Goal: Check status: Check status

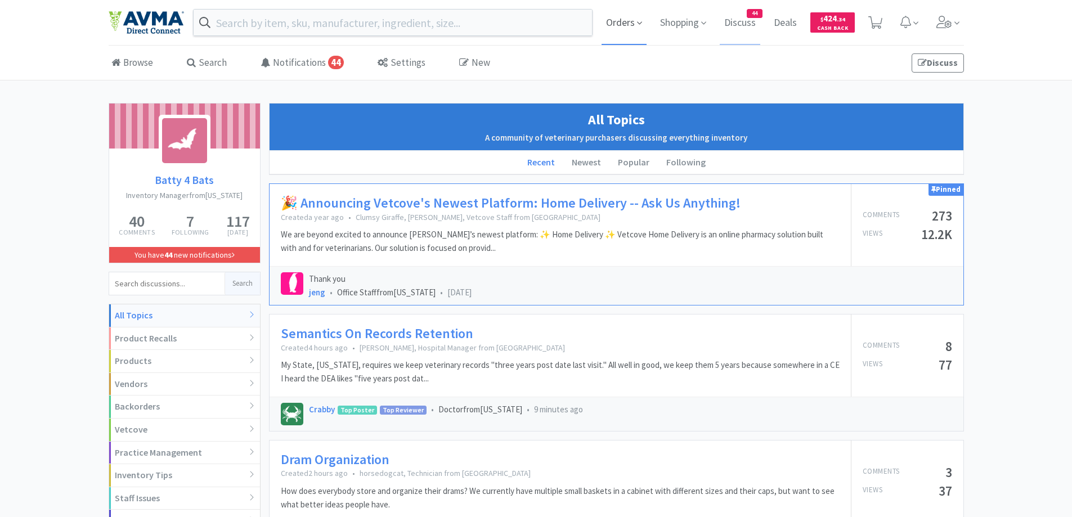
click at [626, 24] on span "Orders" at bounding box center [624, 22] width 45 height 45
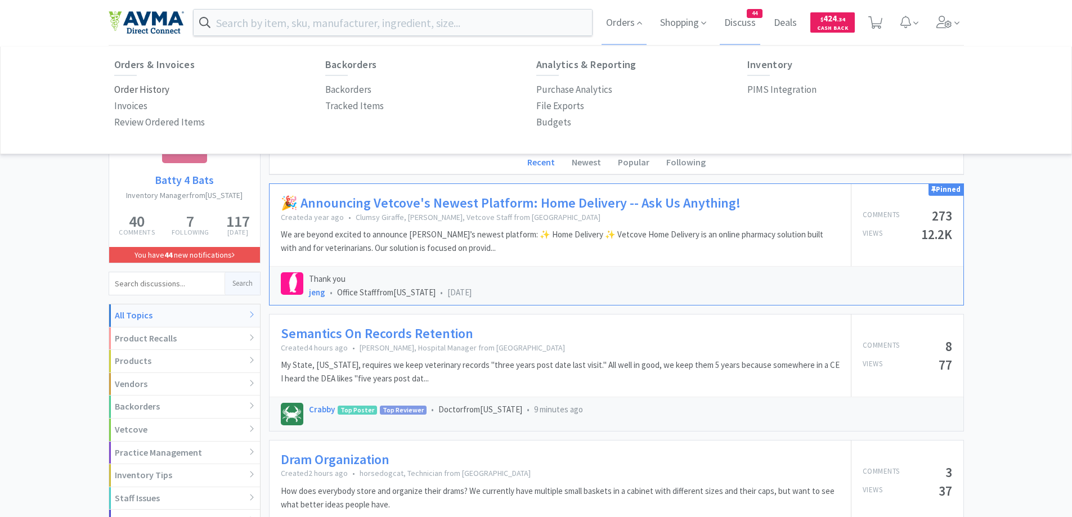
click at [131, 89] on p "Order History" at bounding box center [141, 89] width 55 height 15
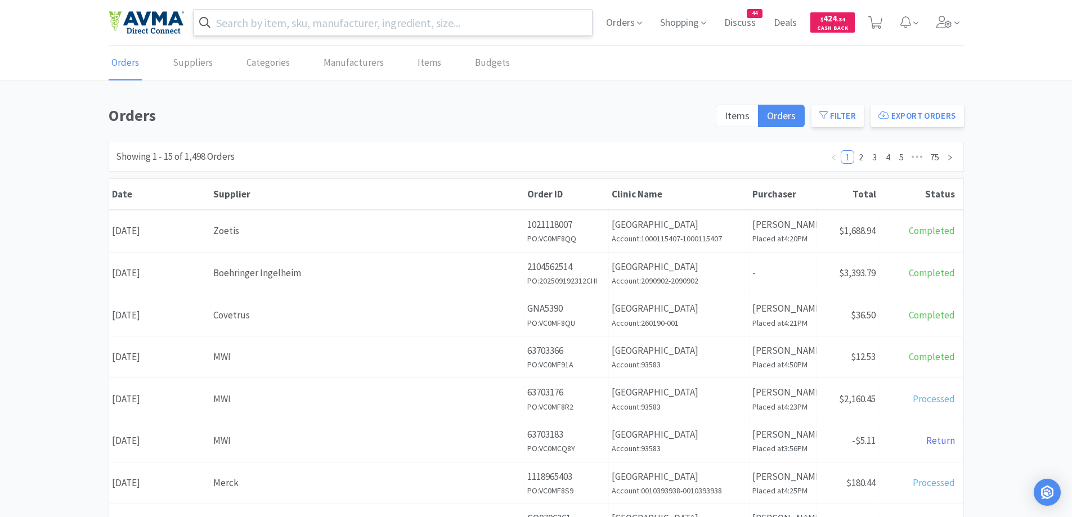
click at [261, 24] on input "text" at bounding box center [393, 23] width 399 height 26
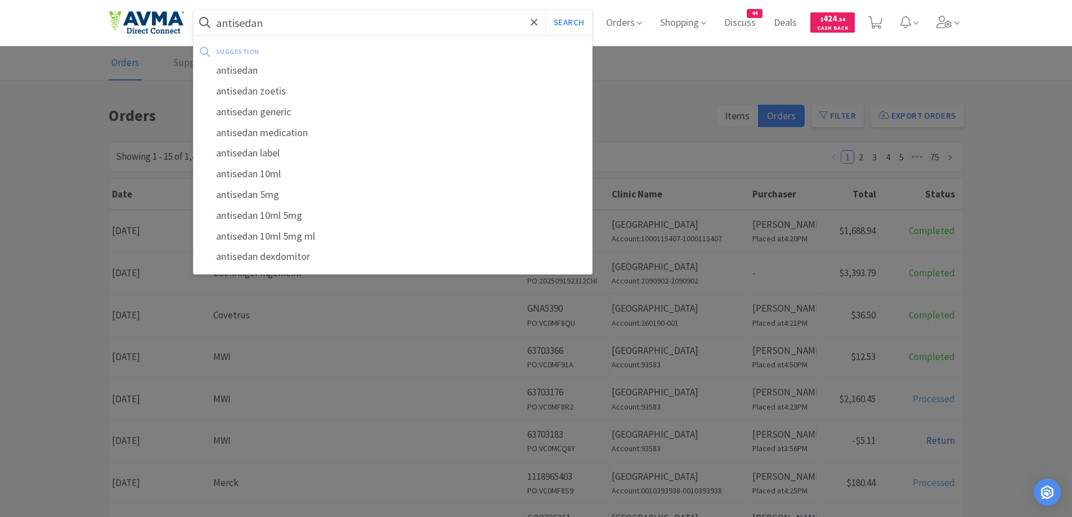
type input "antisedan"
click at [545, 10] on button "Search" at bounding box center [568, 23] width 47 height 26
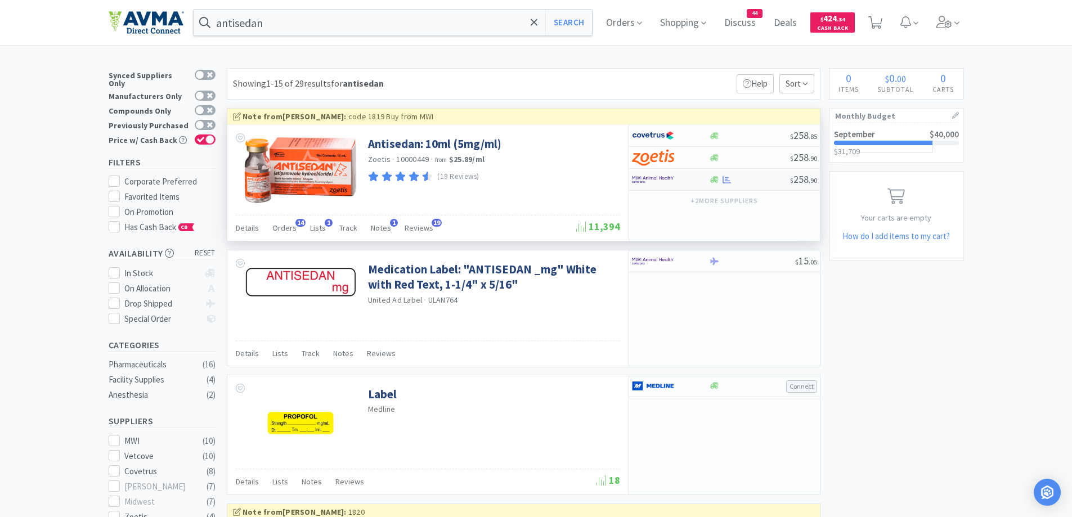
click at [674, 188] on div at bounding box center [663, 179] width 62 height 19
select select "1"
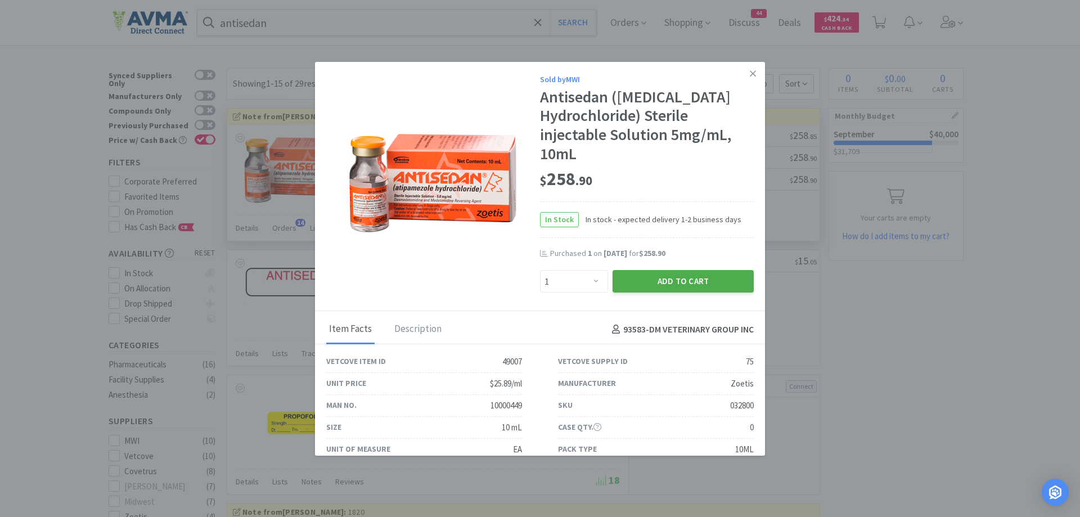
click at [634, 281] on button "Add to Cart" at bounding box center [683, 281] width 141 height 23
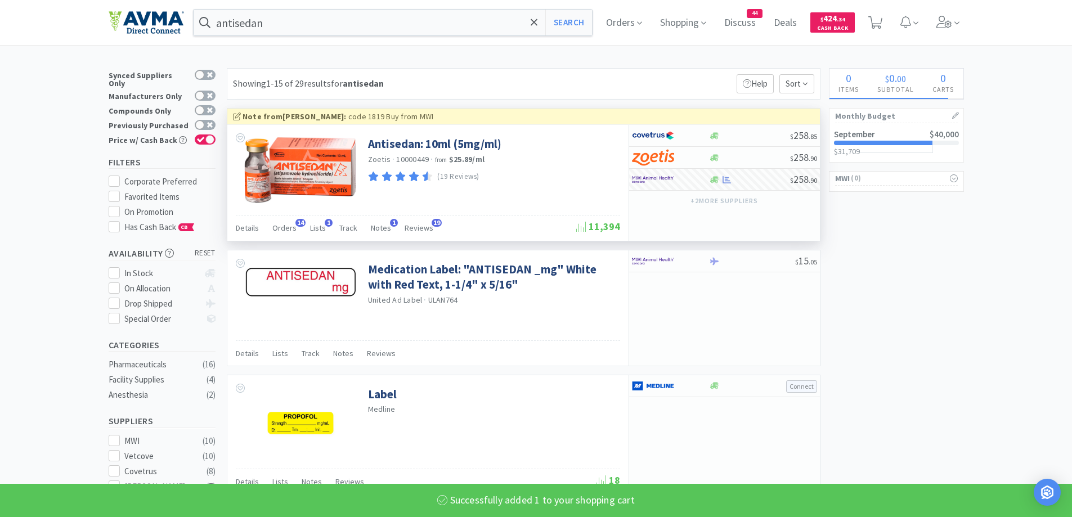
select select "1"
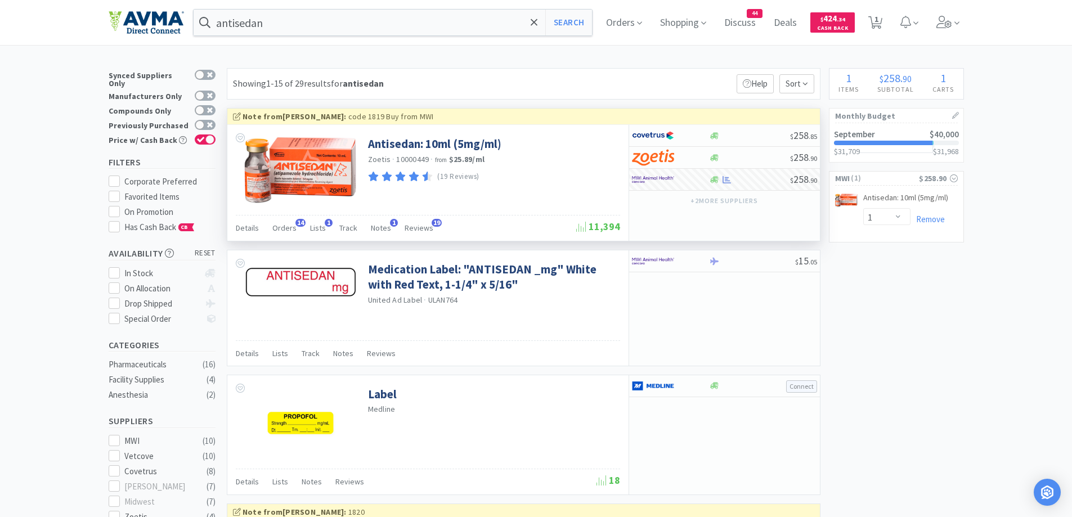
click at [151, 24] on img at bounding box center [146, 23] width 75 height 24
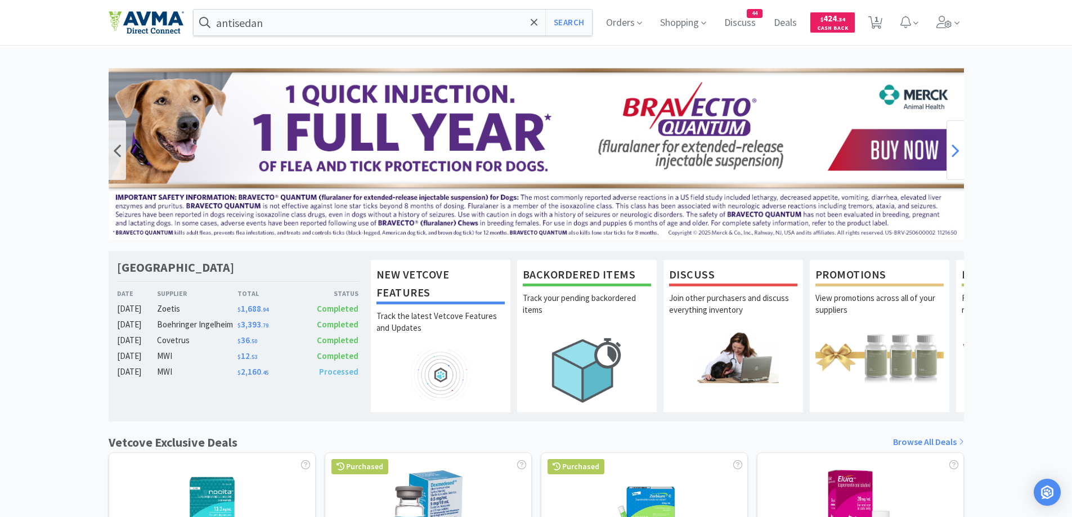
click at [956, 154] on icon at bounding box center [956, 150] width 8 height 23
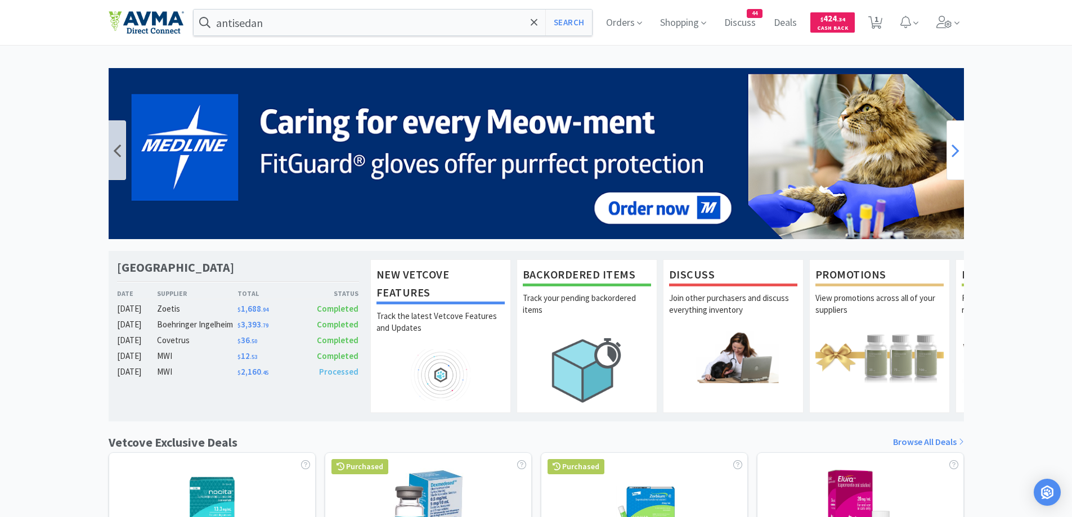
click at [956, 154] on icon at bounding box center [956, 150] width 8 height 23
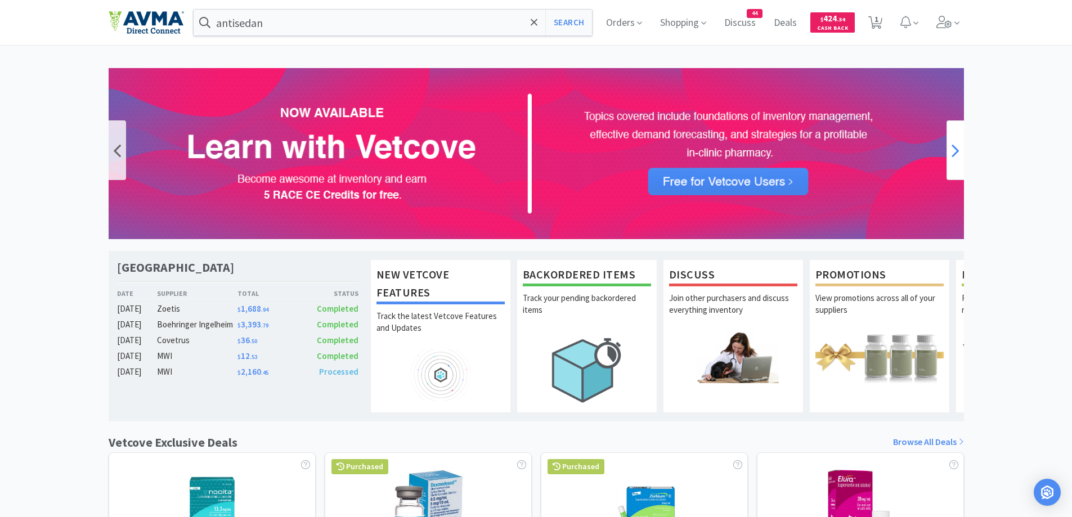
click at [956, 154] on icon at bounding box center [956, 150] width 8 height 23
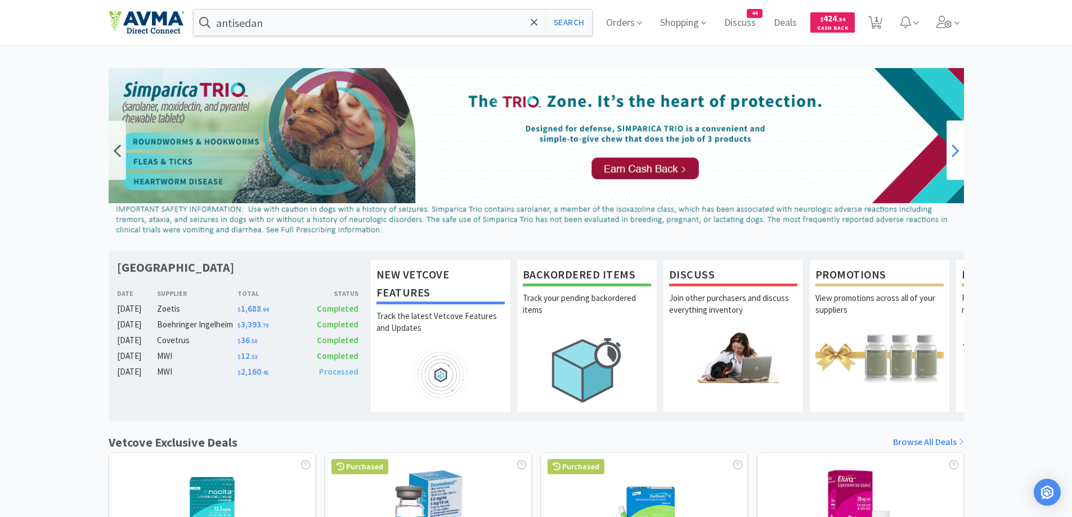
click at [956, 153] on icon at bounding box center [956, 150] width 8 height 23
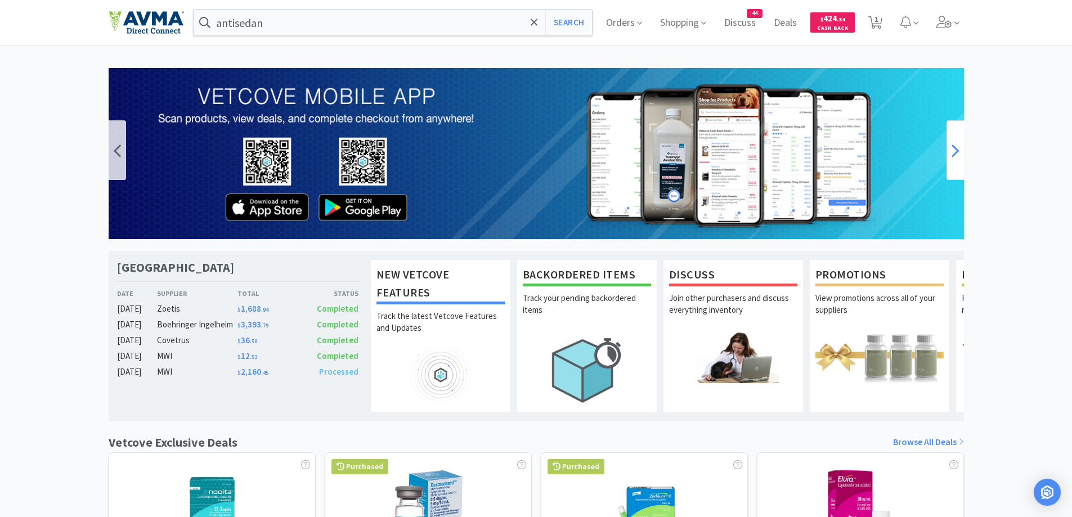
click at [956, 153] on icon at bounding box center [956, 150] width 8 height 23
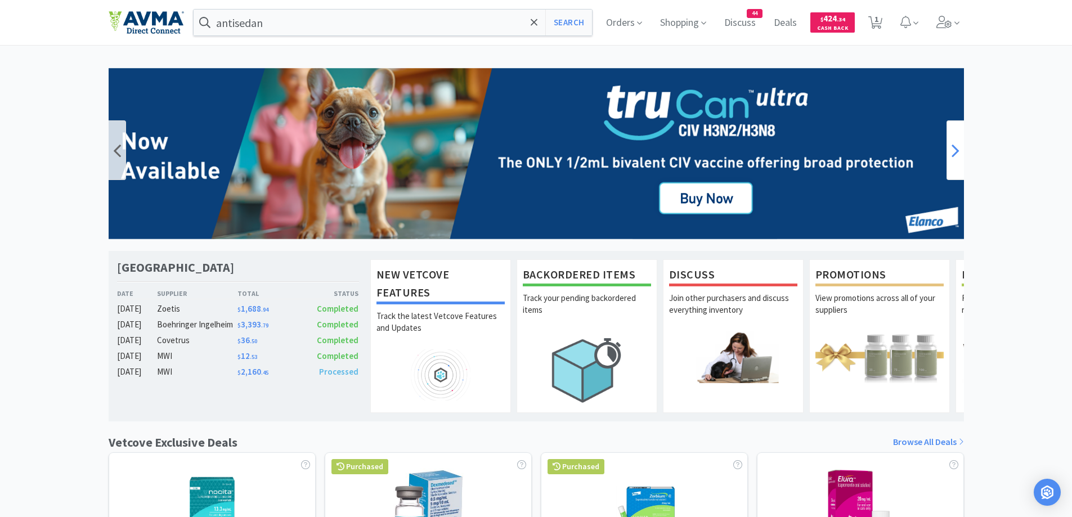
click at [956, 153] on icon at bounding box center [956, 150] width 8 height 23
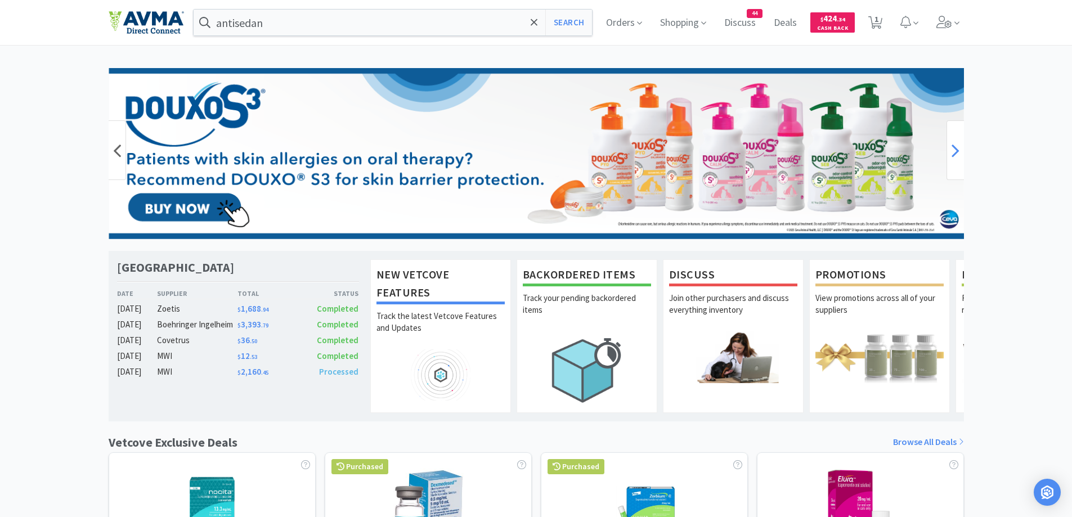
click at [956, 153] on icon at bounding box center [956, 150] width 8 height 23
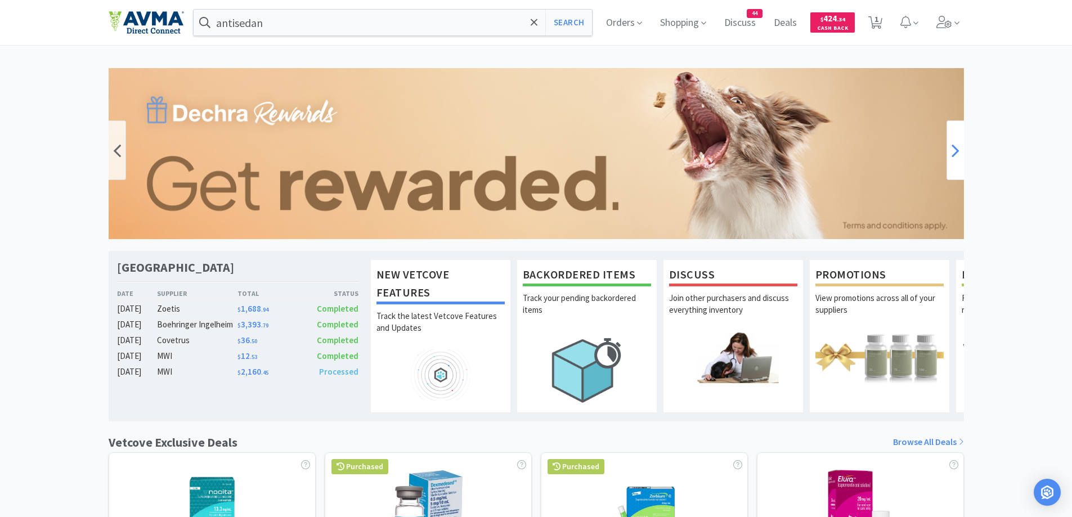
click at [956, 153] on icon at bounding box center [956, 150] width 8 height 23
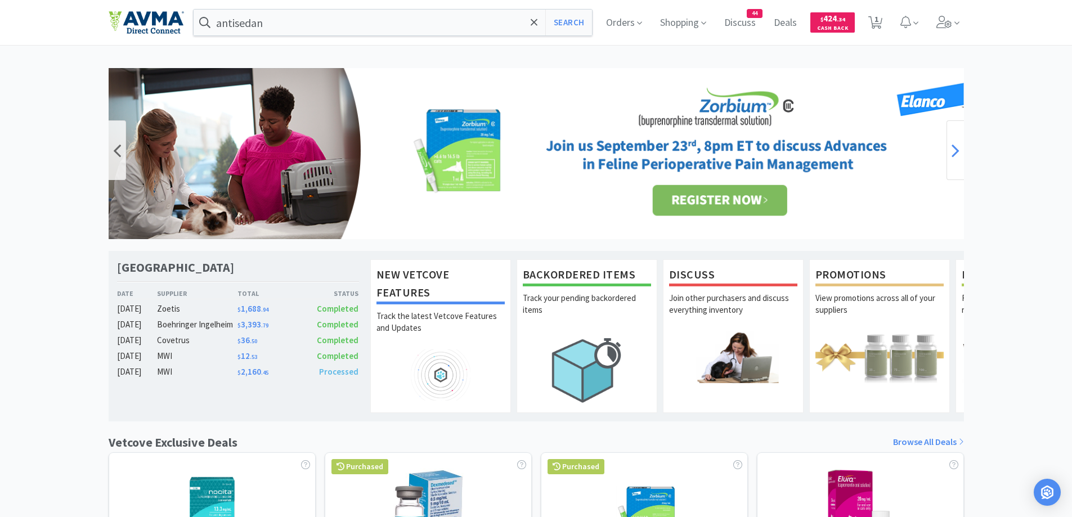
click at [956, 153] on icon at bounding box center [956, 150] width 8 height 23
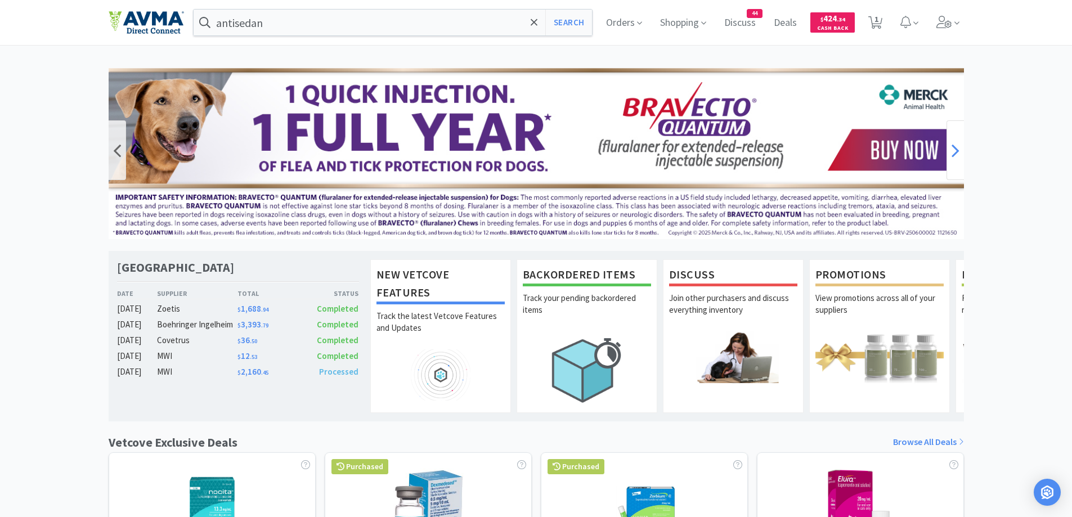
click at [956, 153] on icon at bounding box center [956, 150] width 8 height 23
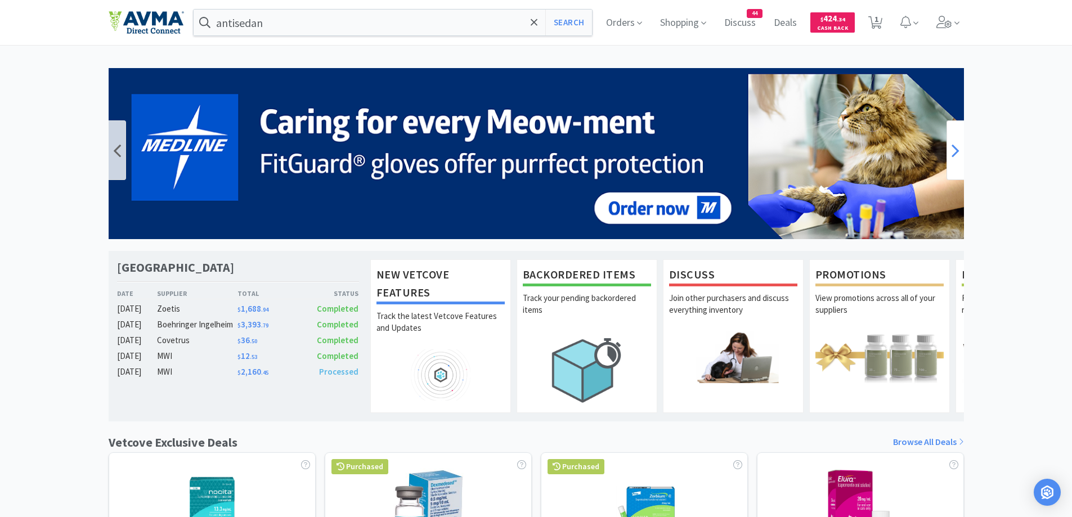
click at [956, 153] on icon at bounding box center [956, 150] width 8 height 23
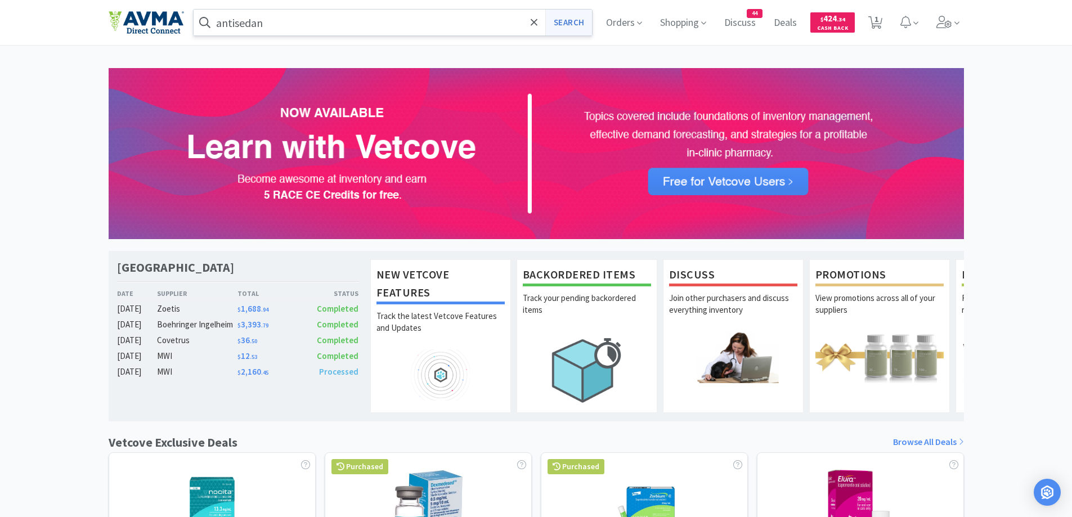
click at [575, 30] on button "Search" at bounding box center [568, 23] width 47 height 26
select select "1"
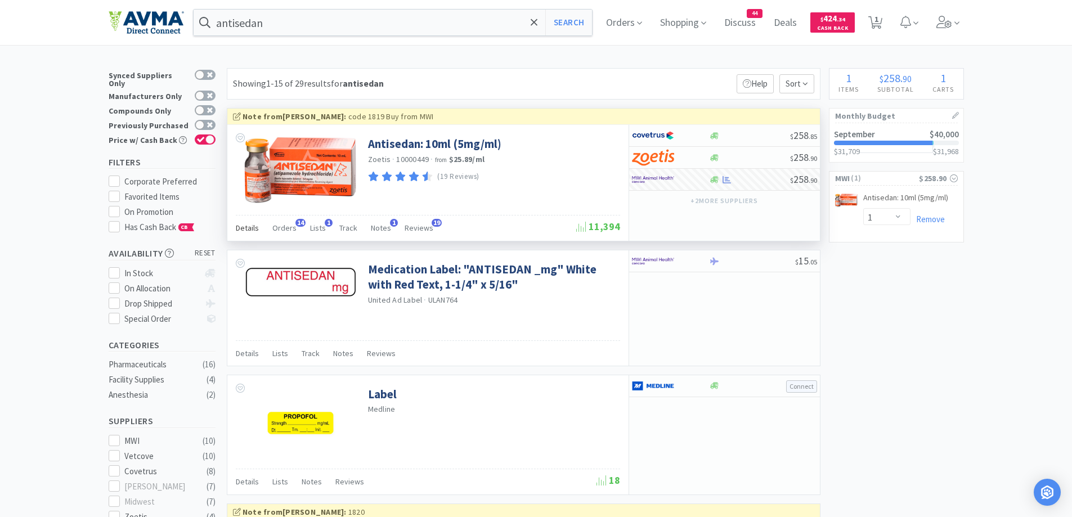
click at [241, 229] on span "Details" at bounding box center [247, 228] width 23 height 10
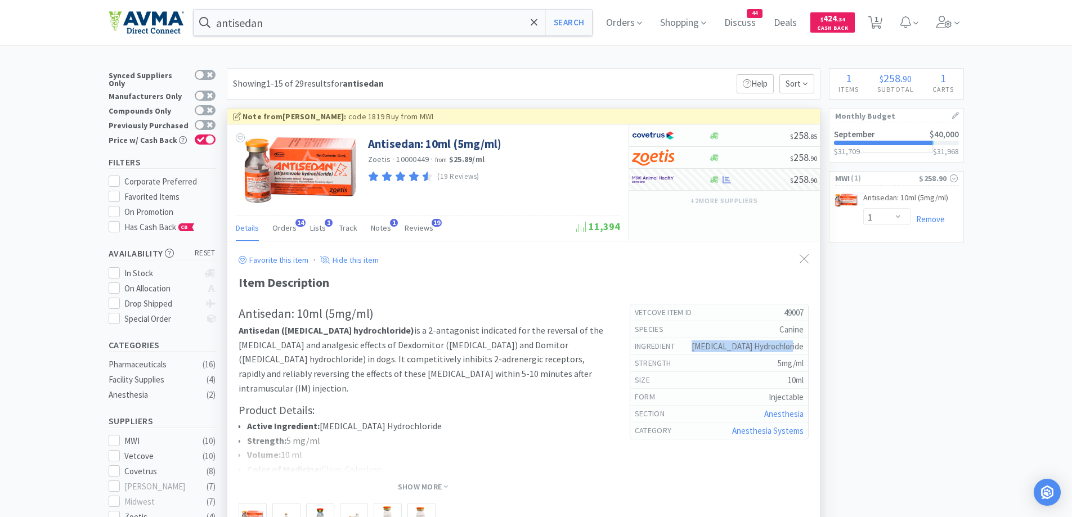
drag, startPoint x: 734, startPoint y: 345, endPoint x: 810, endPoint y: 348, distance: 76.0
click at [810, 348] on div "Favorite this item · Hide this item Item Description Antisedan: 10ml (5mg/ml) A…" at bounding box center [523, 416] width 593 height 351
copy h5 "[MEDICAL_DATA] Hydrochloride"
click at [420, 17] on input "antisedan" at bounding box center [393, 23] width 399 height 26
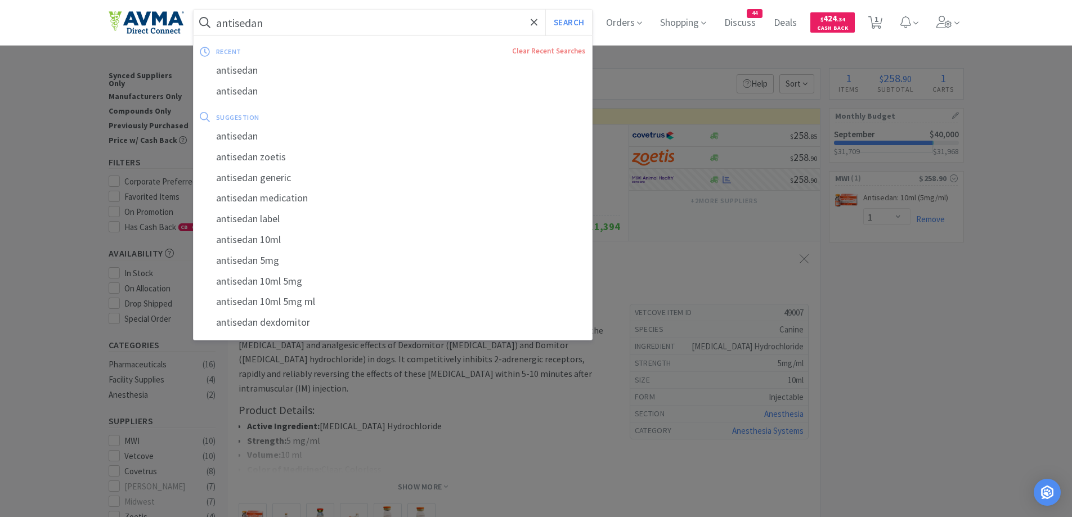
paste input "[MEDICAL_DATA] Hydrochloride"
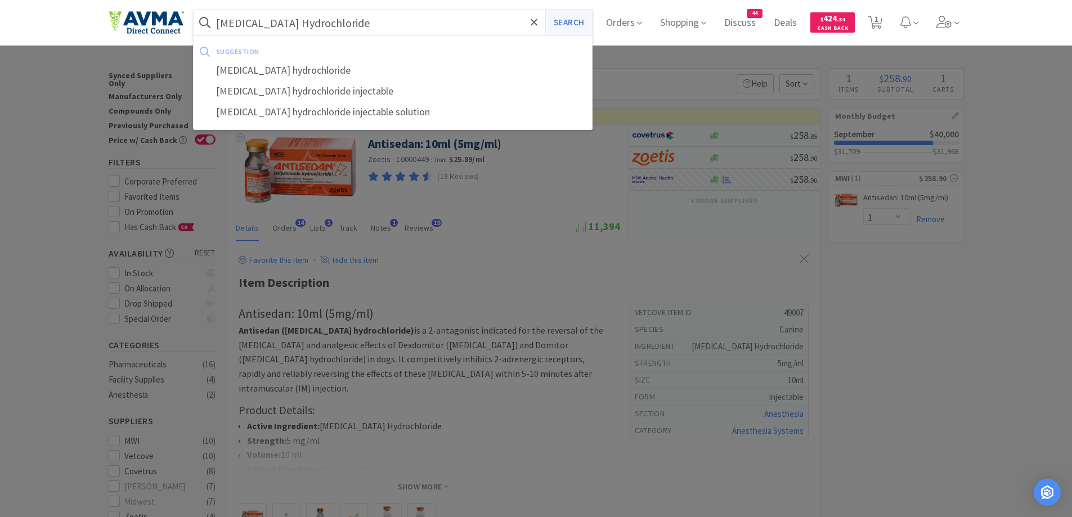
type input "[MEDICAL_DATA] Hydrochloride"
click at [564, 28] on button "Search" at bounding box center [568, 23] width 47 height 26
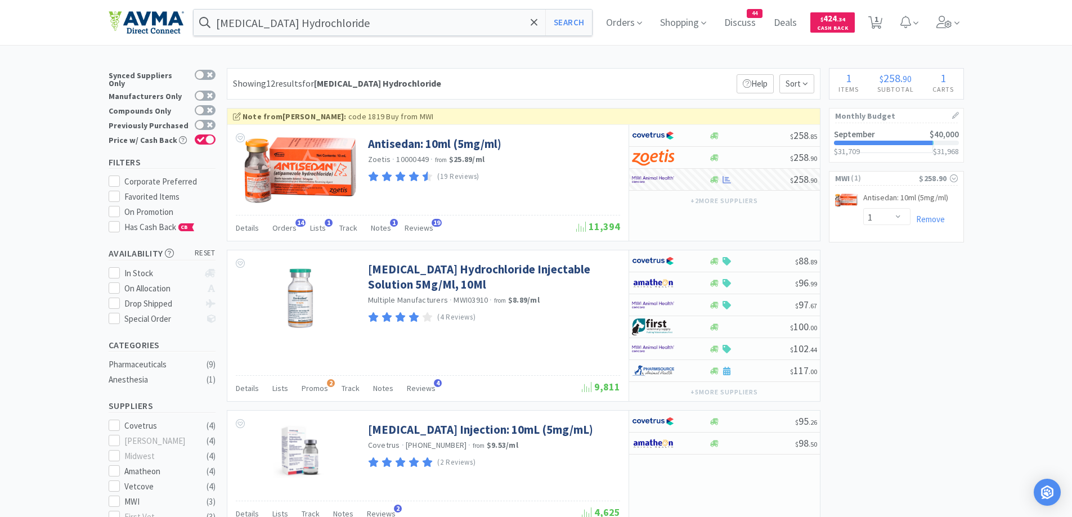
click at [680, 300] on div at bounding box center [663, 304] width 62 height 19
select select "1"
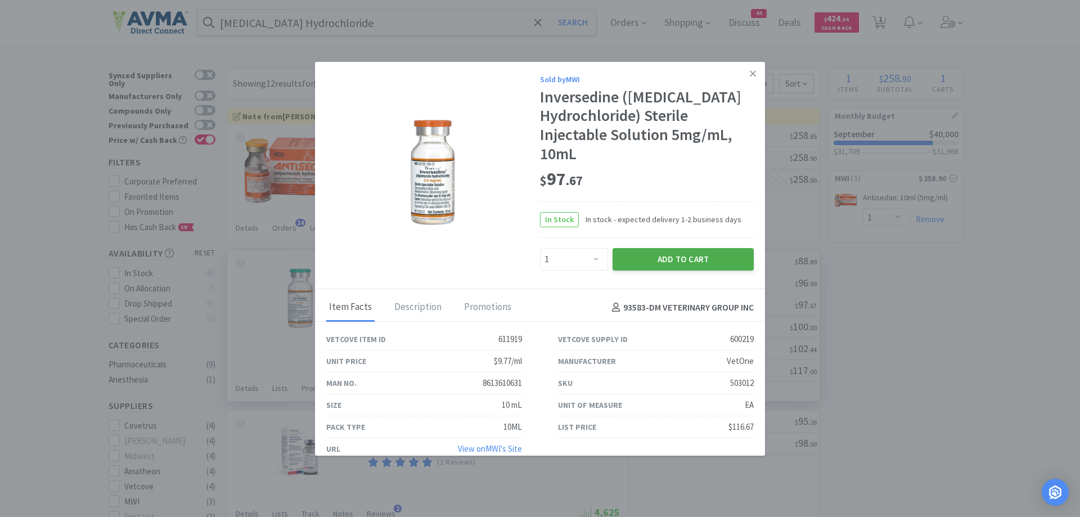
click at [717, 252] on button "Add to Cart" at bounding box center [683, 259] width 141 height 23
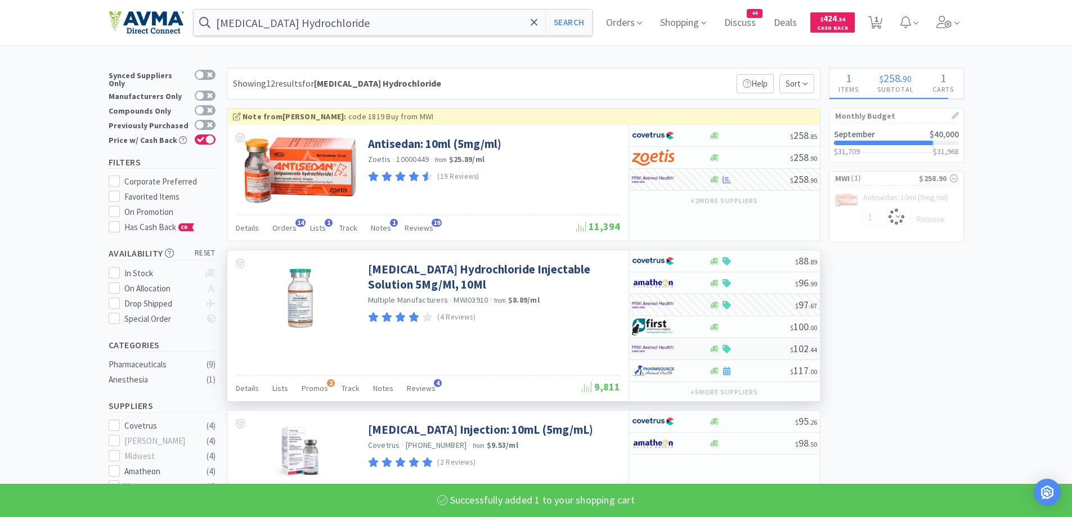
select select "1"
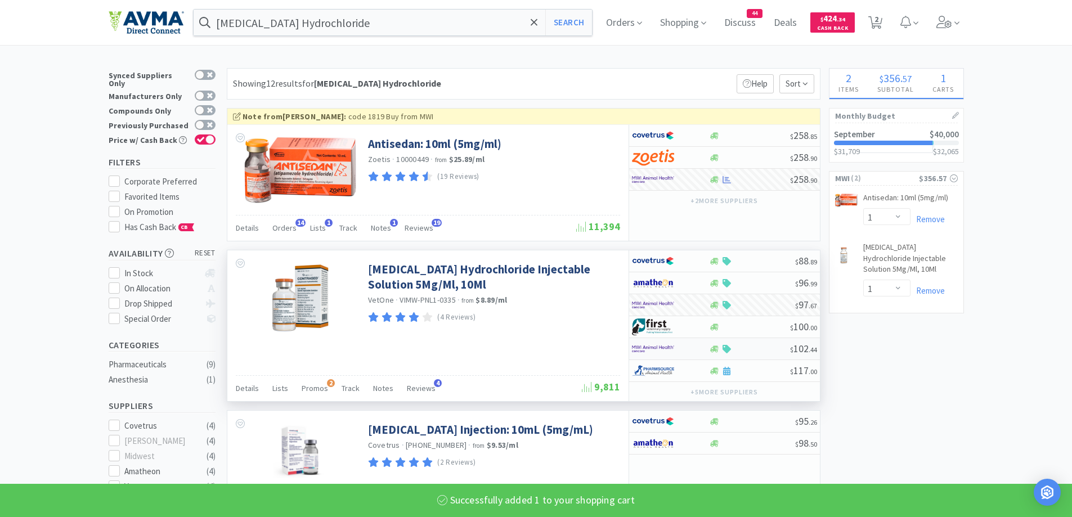
click at [703, 348] on div at bounding box center [670, 348] width 77 height 19
select select "1"
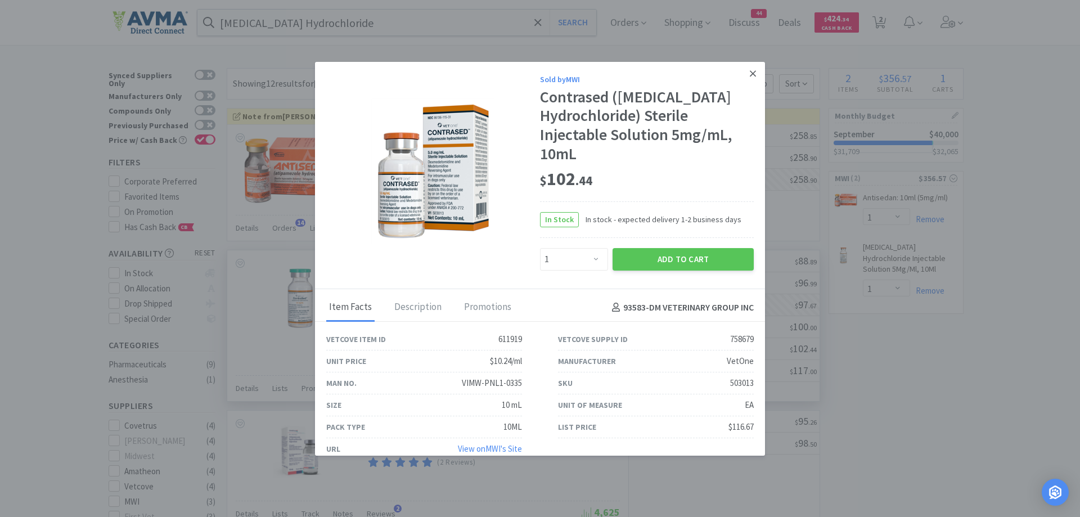
click at [743, 71] on link at bounding box center [753, 74] width 20 height 24
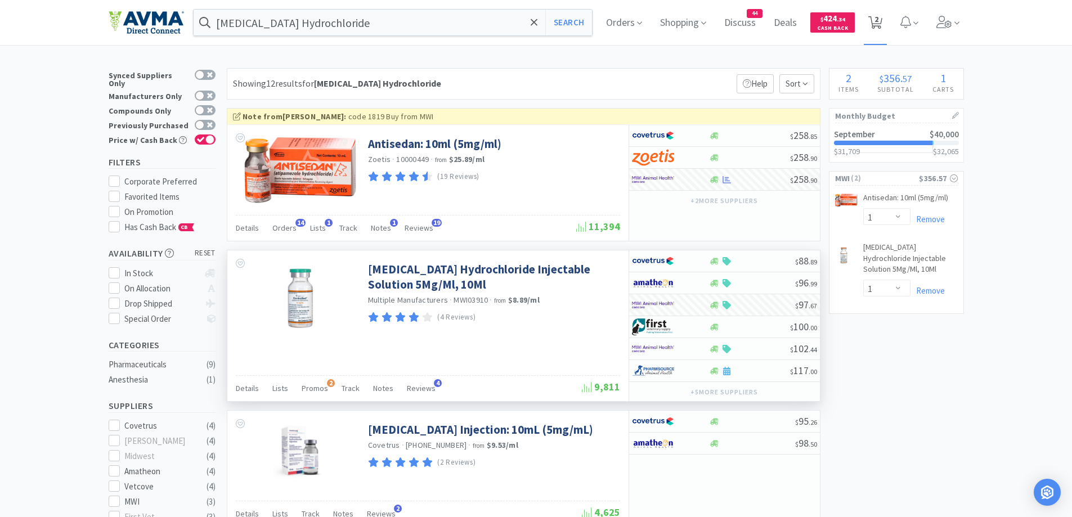
click at [878, 19] on span "2" at bounding box center [876, 19] width 4 height 45
select select "1"
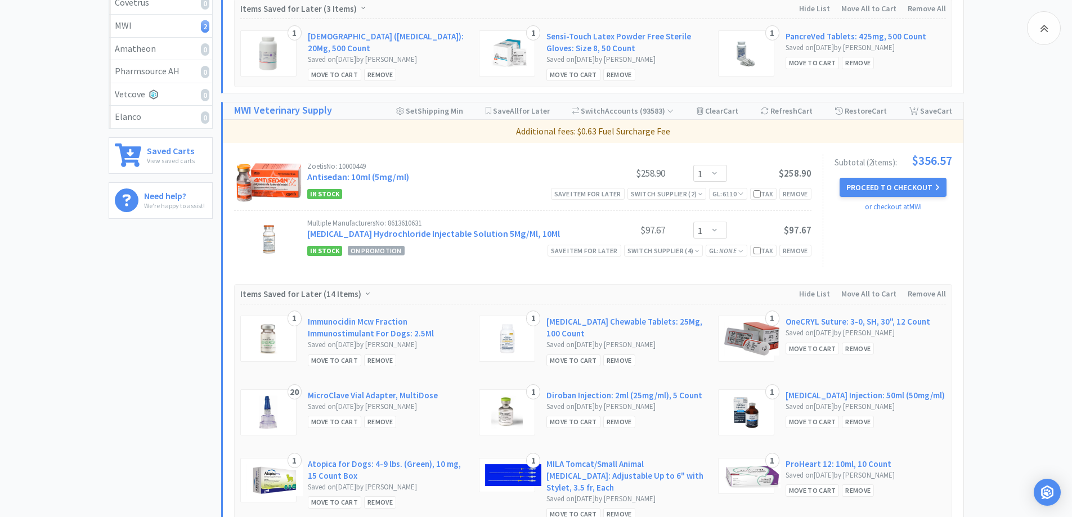
scroll to position [338, 0]
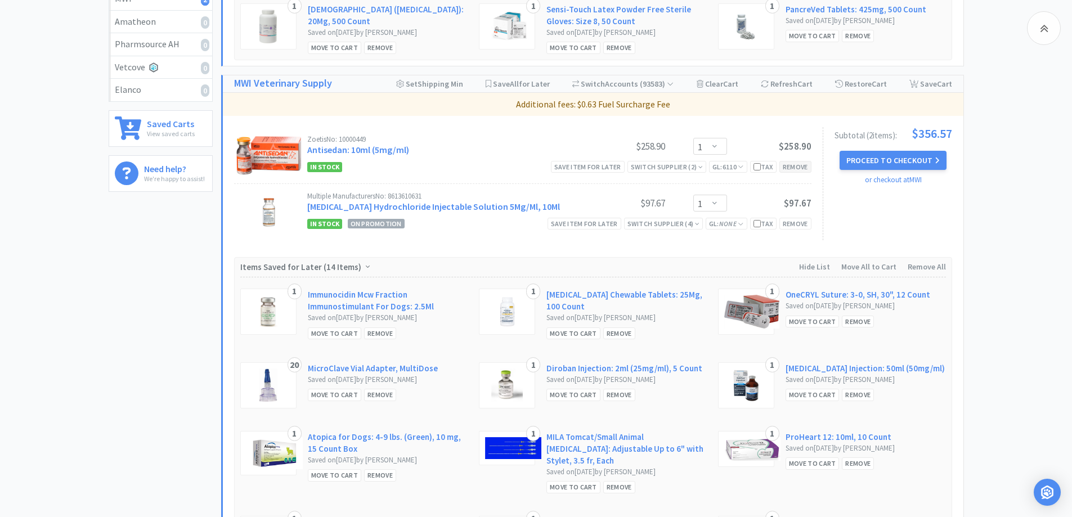
click at [802, 167] on div "Remove" at bounding box center [795, 167] width 32 height 12
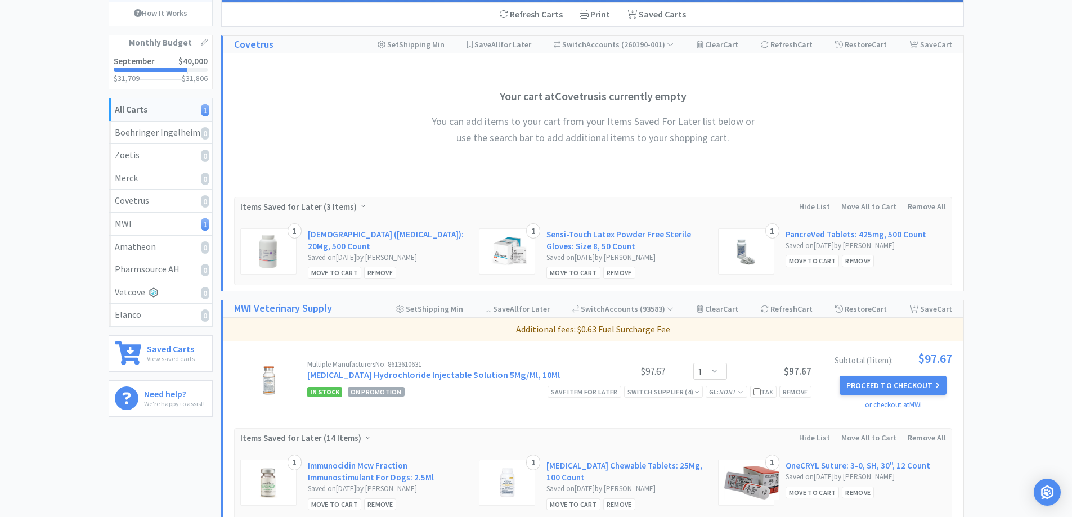
scroll to position [0, 0]
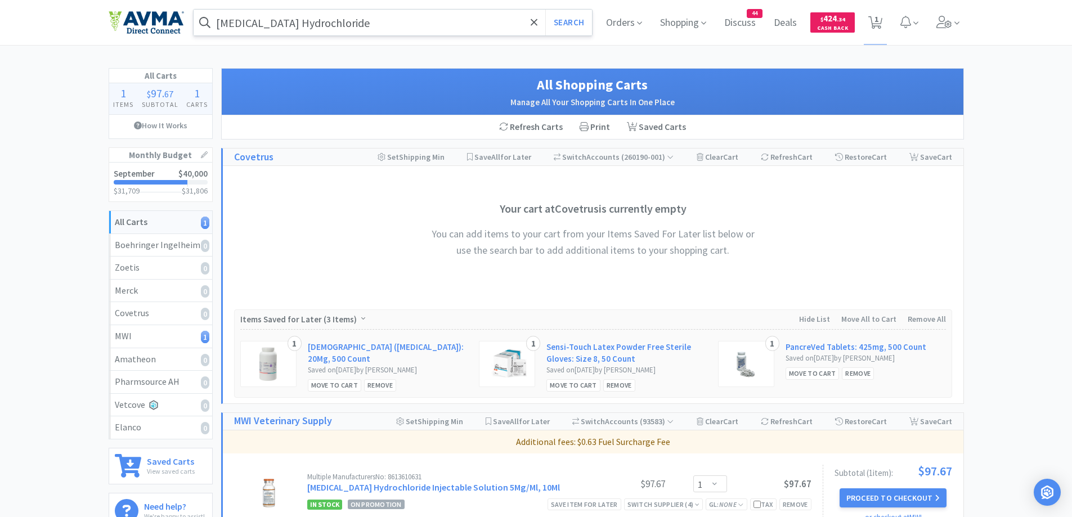
click at [423, 30] on input "[MEDICAL_DATA] Hydrochloride" at bounding box center [393, 23] width 399 height 26
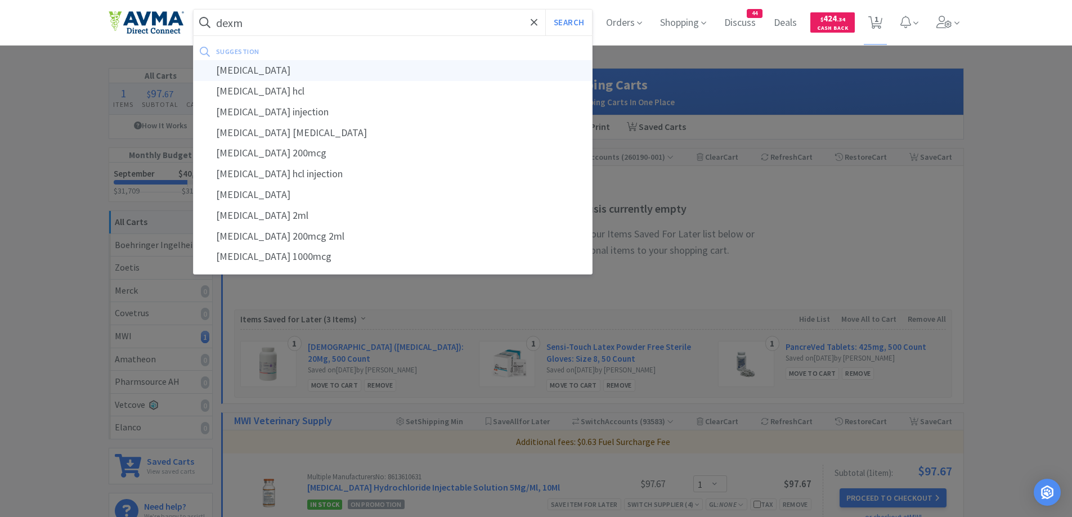
click at [305, 65] on div "[MEDICAL_DATA]" at bounding box center [393, 70] width 399 height 21
type input "[MEDICAL_DATA]"
select select "1"
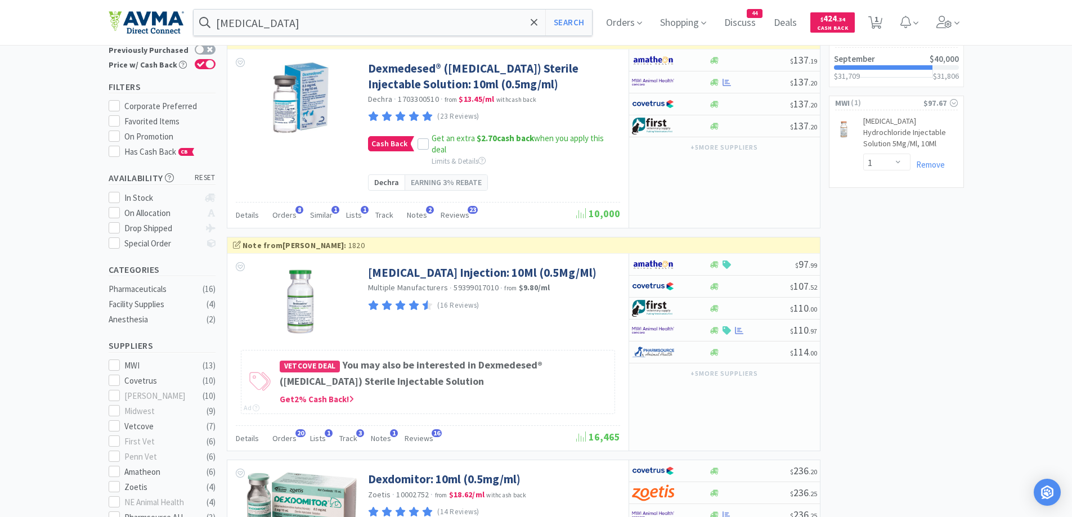
scroll to position [113, 0]
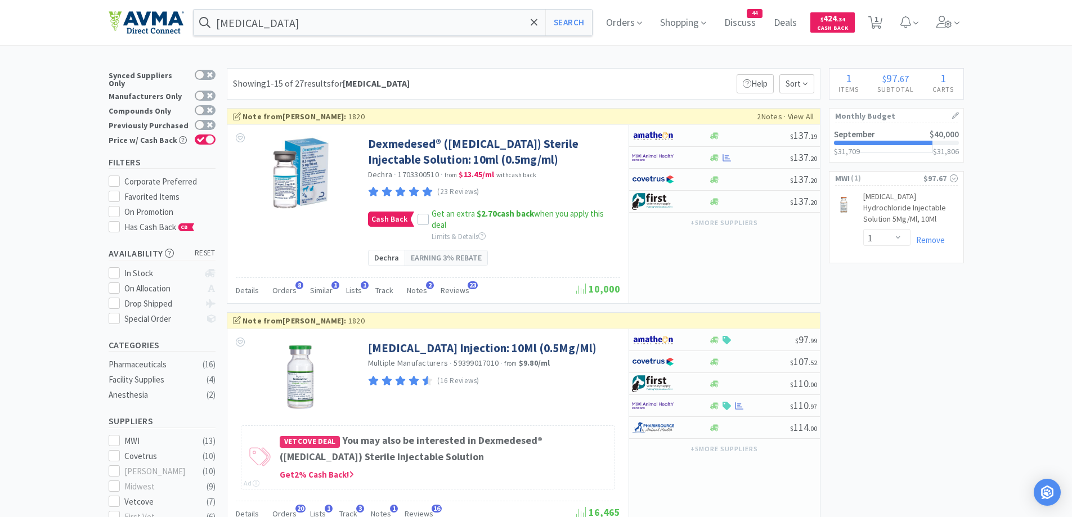
click at [616, 29] on span "Orders" at bounding box center [624, 22] width 45 height 45
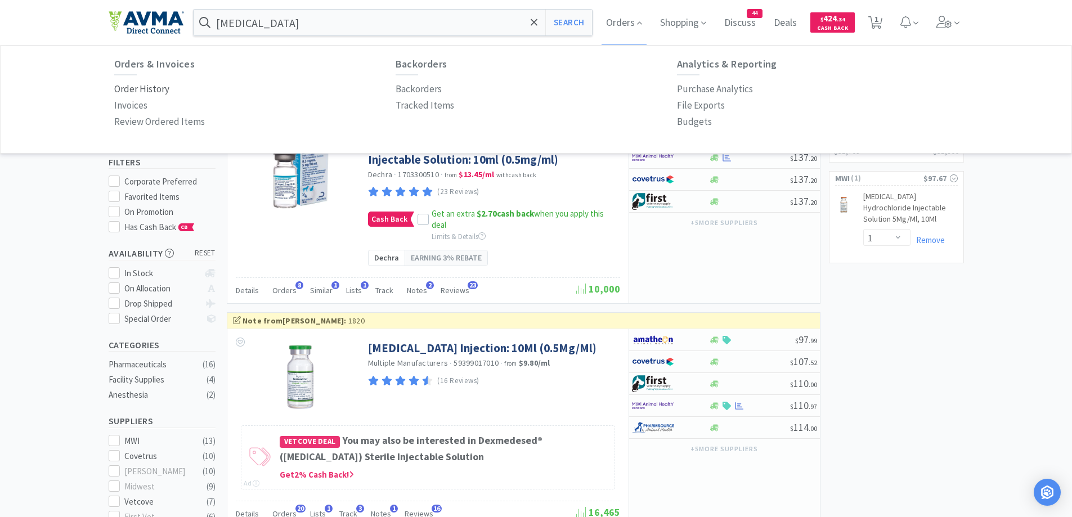
click at [159, 86] on p "Order History" at bounding box center [141, 89] width 55 height 15
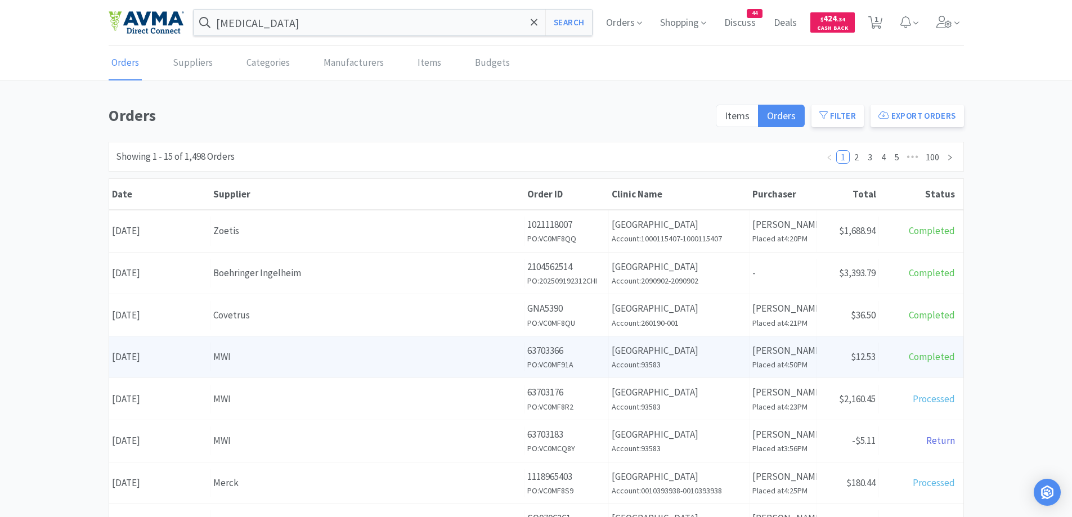
click at [557, 362] on h6 "PO: VC0MF91A" at bounding box center [566, 364] width 78 height 12
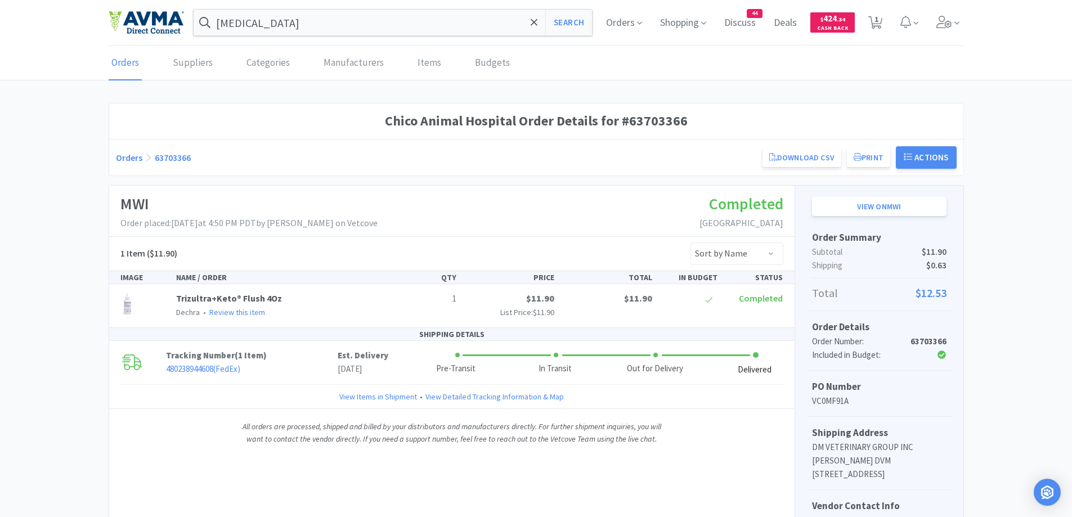
click at [127, 152] on link "Orders" at bounding box center [129, 157] width 26 height 11
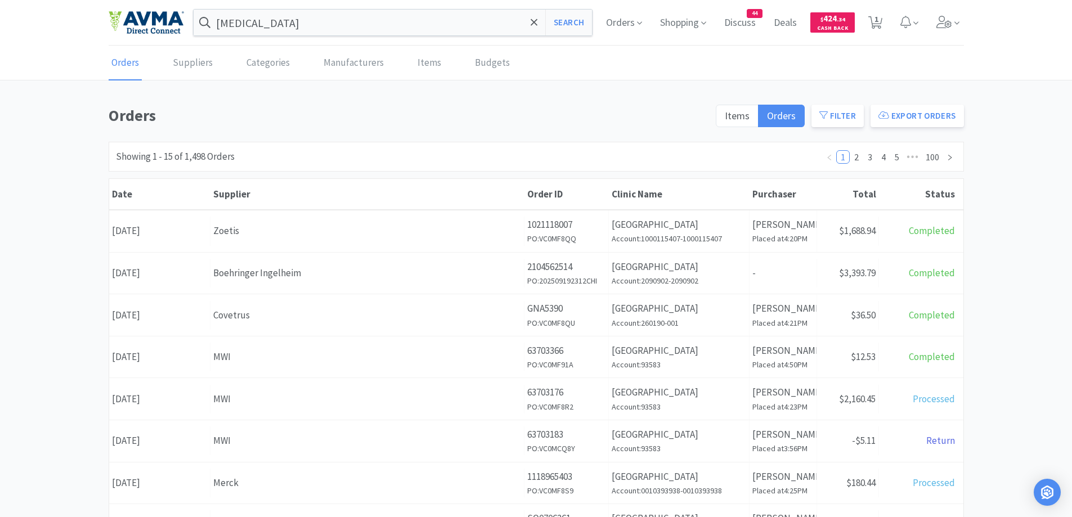
scroll to position [113, 0]
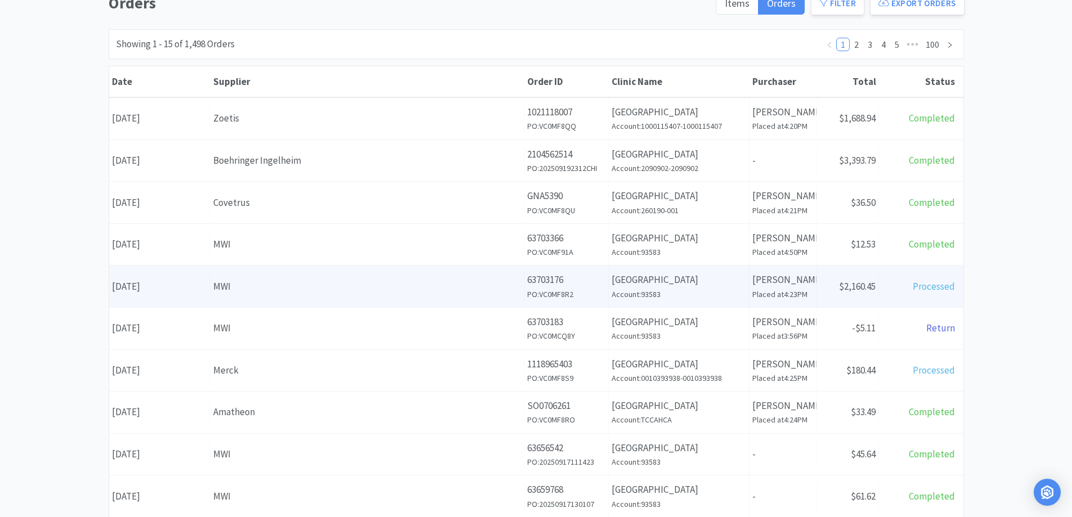
click at [340, 289] on div "MWI" at bounding box center [367, 286] width 308 height 15
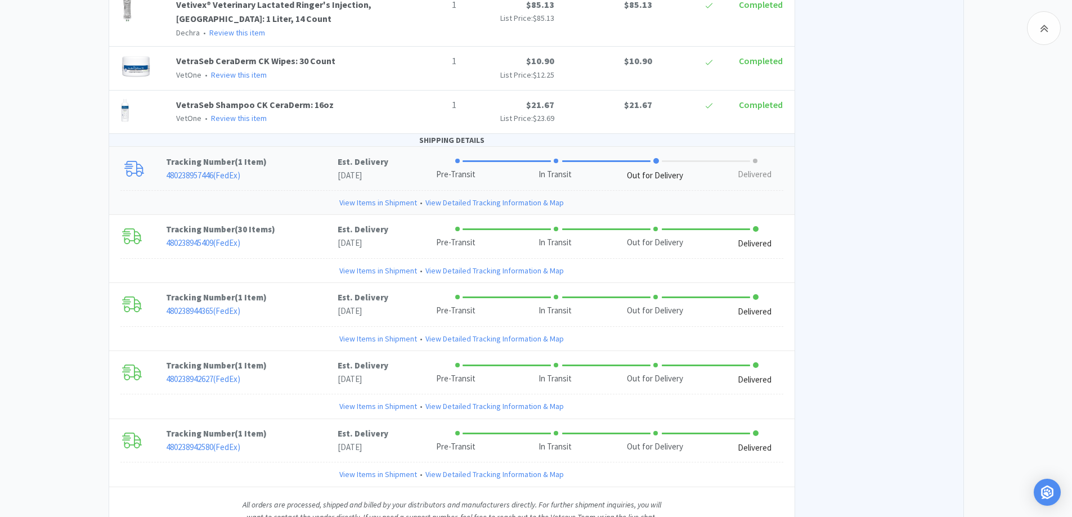
scroll to position [1849, 0]
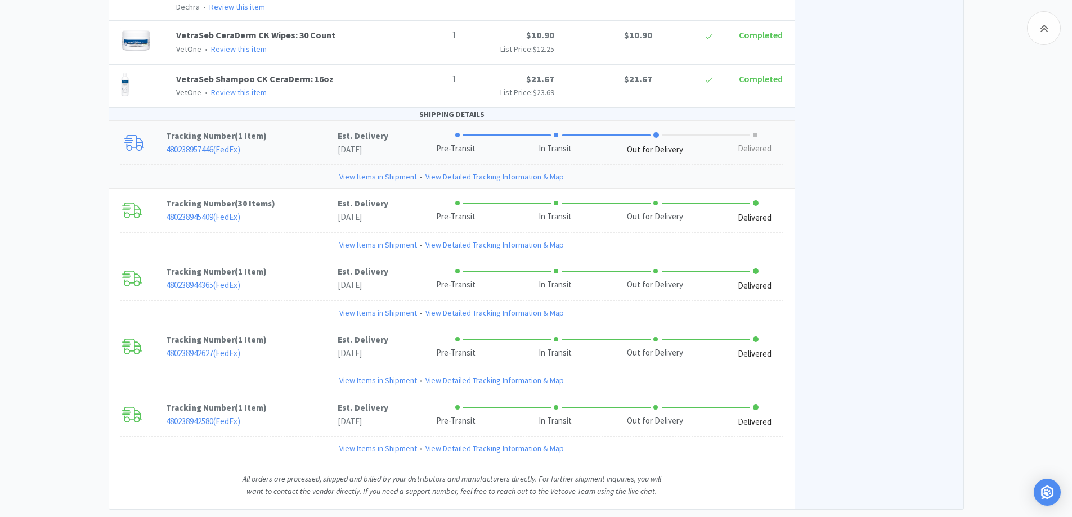
click at [293, 143] on p "480238957446 ( FedEx )" at bounding box center [252, 150] width 172 height 14
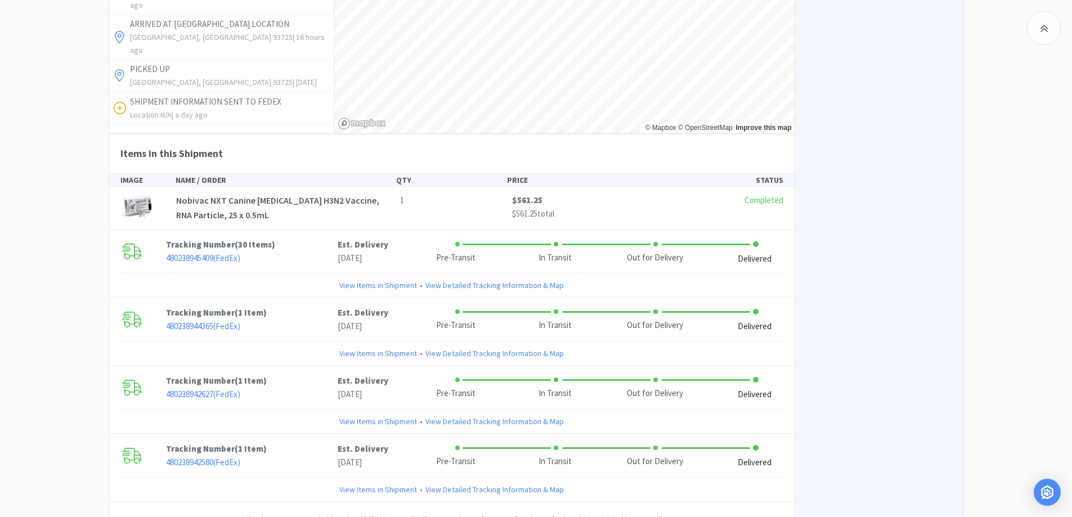
scroll to position [2283, 0]
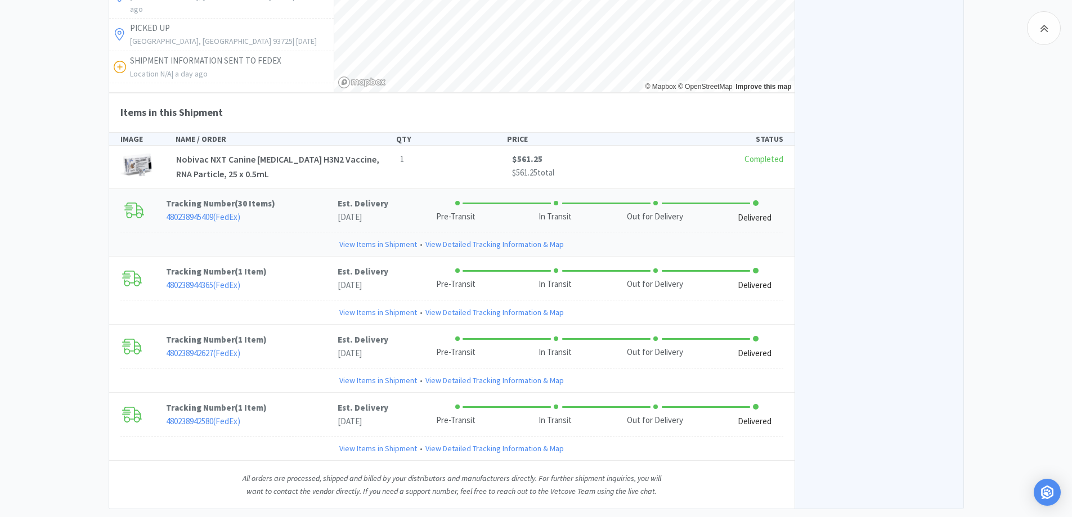
click at [302, 198] on div "Tracking Number ( 30 Items ) 480238945409 ( FedEx ) Est. Delivery [DATE] Pre-Tr…" at bounding box center [451, 210] width 685 height 43
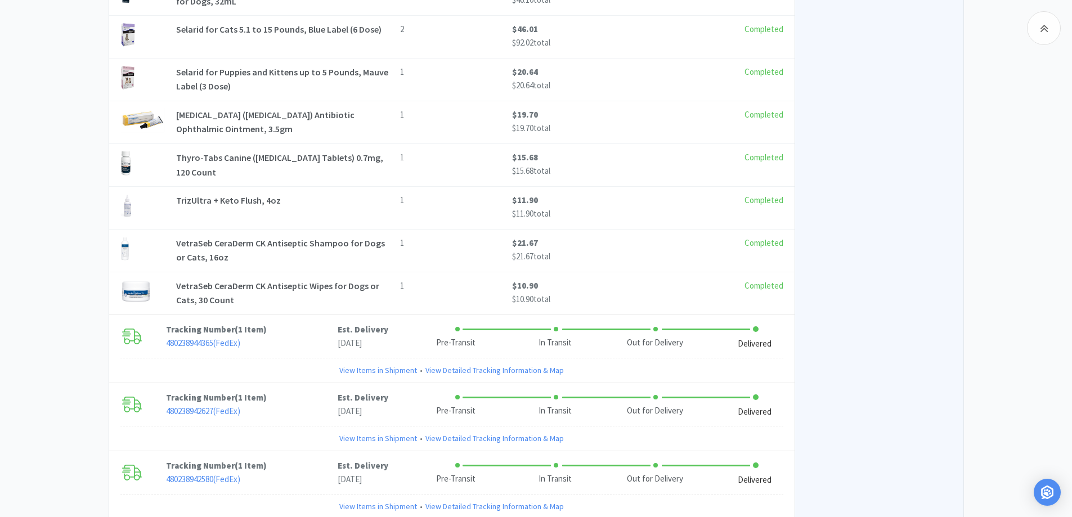
scroll to position [3971, 0]
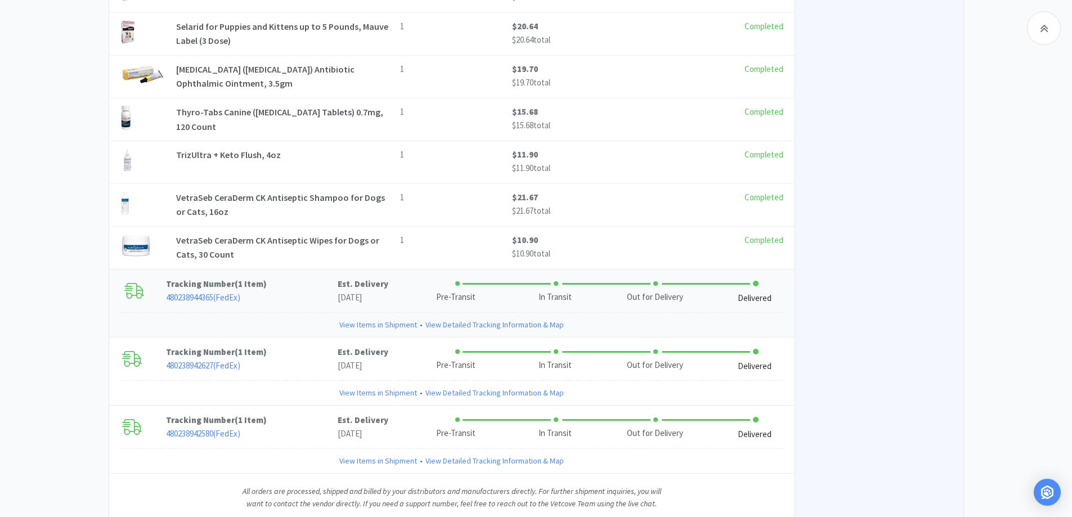
click at [300, 291] on p "480238944365 ( FedEx )" at bounding box center [252, 298] width 172 height 14
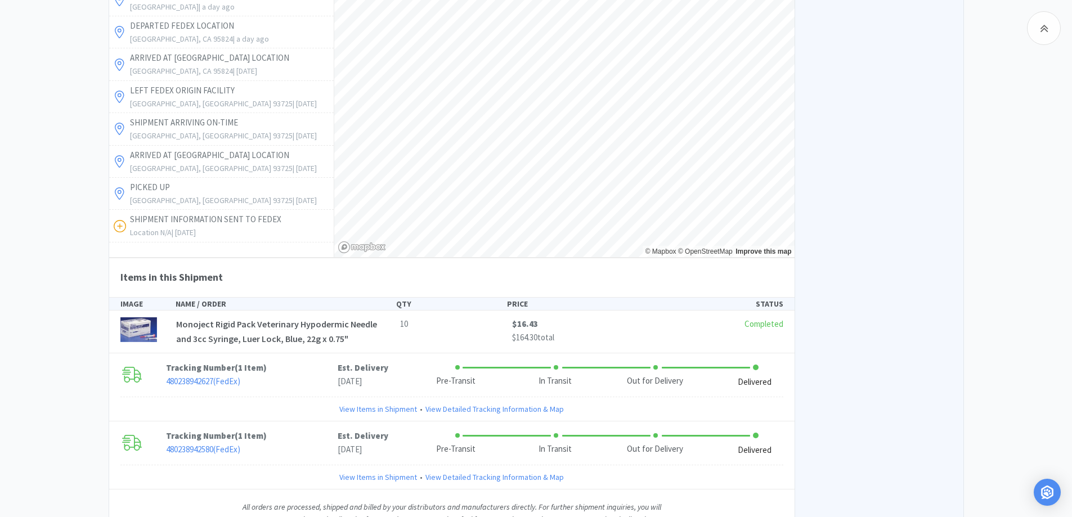
scroll to position [4416, 0]
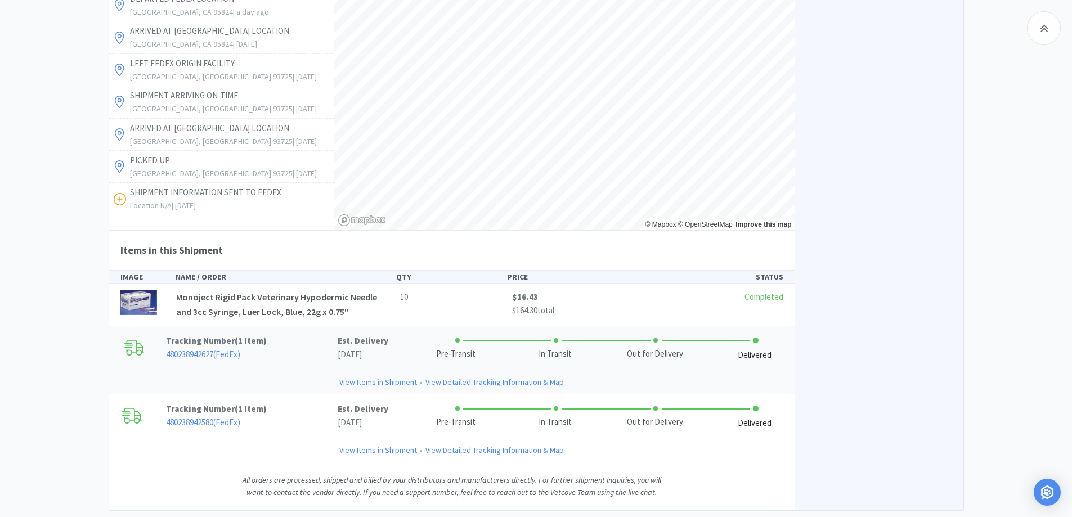
click at [281, 334] on p "Tracking Number ( 1 Item )" at bounding box center [252, 341] width 172 height 14
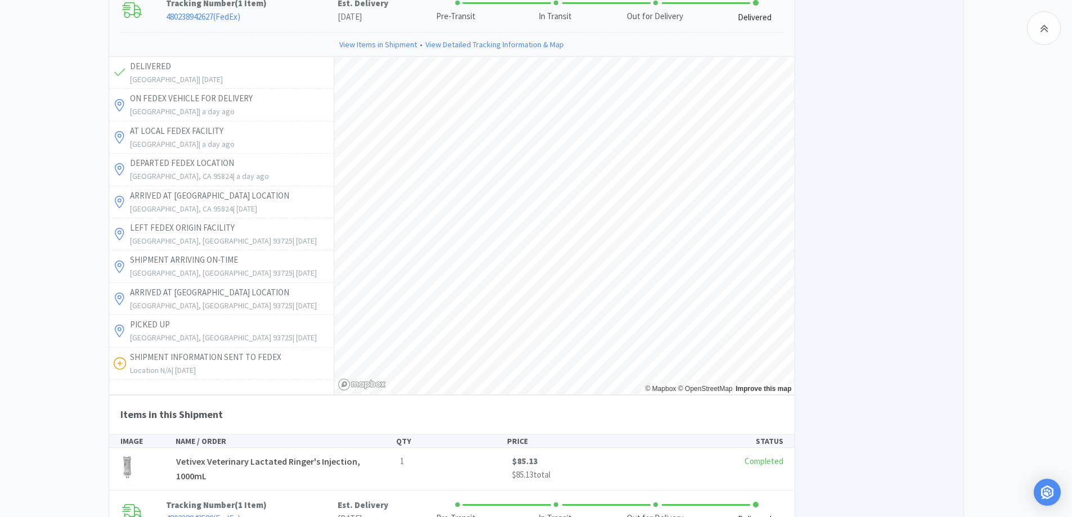
scroll to position [4850, 0]
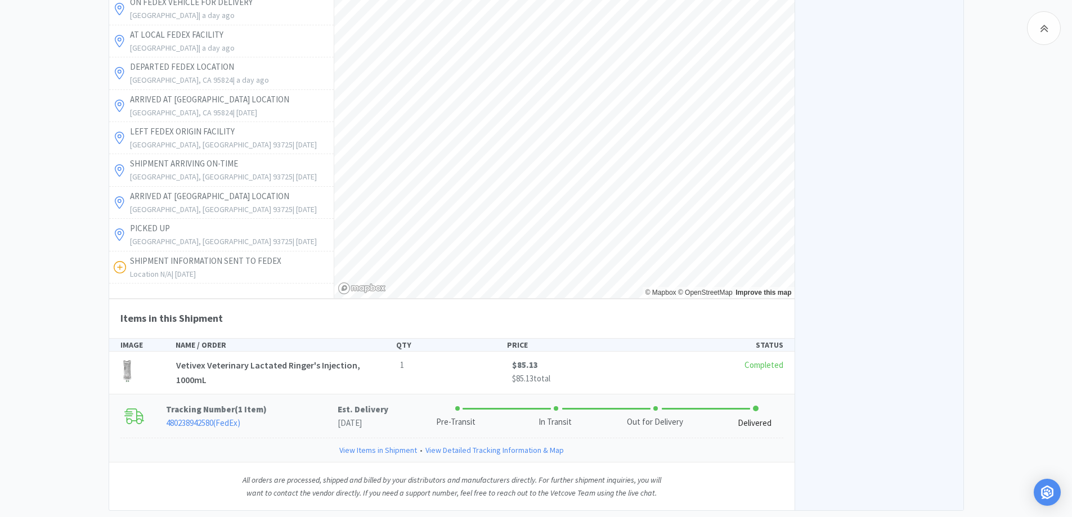
click at [290, 416] on p "480238942580 ( FedEx )" at bounding box center [252, 423] width 172 height 14
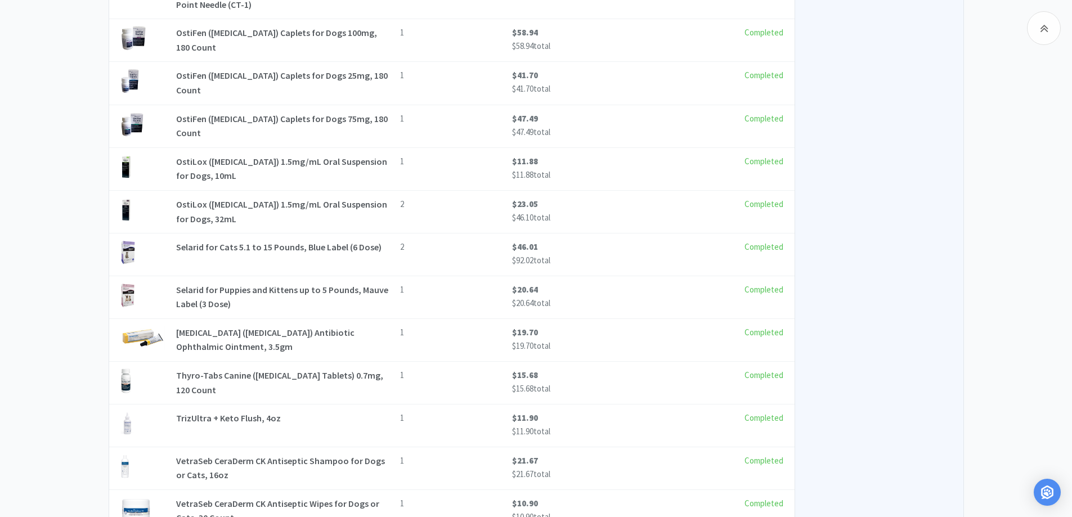
scroll to position [3595, 0]
